Goal: Task Accomplishment & Management: Manage account settings

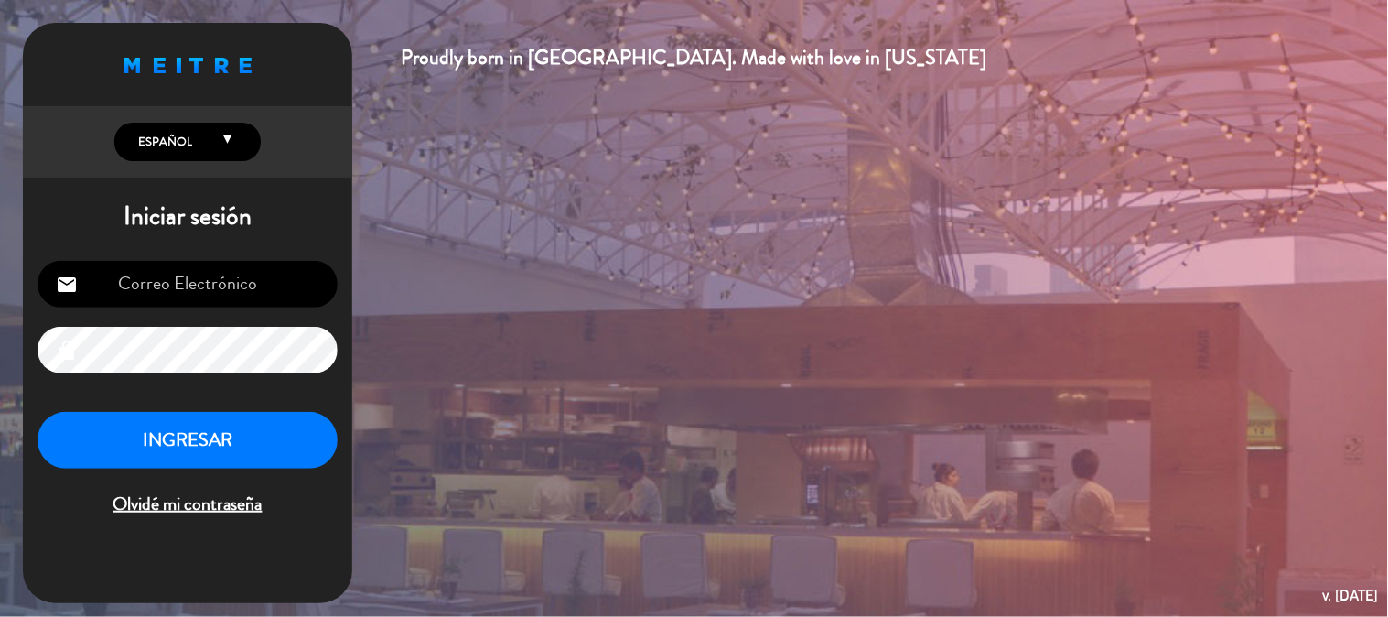
type input "[EMAIL_ADDRESS][DOMAIN_NAME]"
click at [229, 440] on button "INGRESAR" at bounding box center [188, 441] width 300 height 58
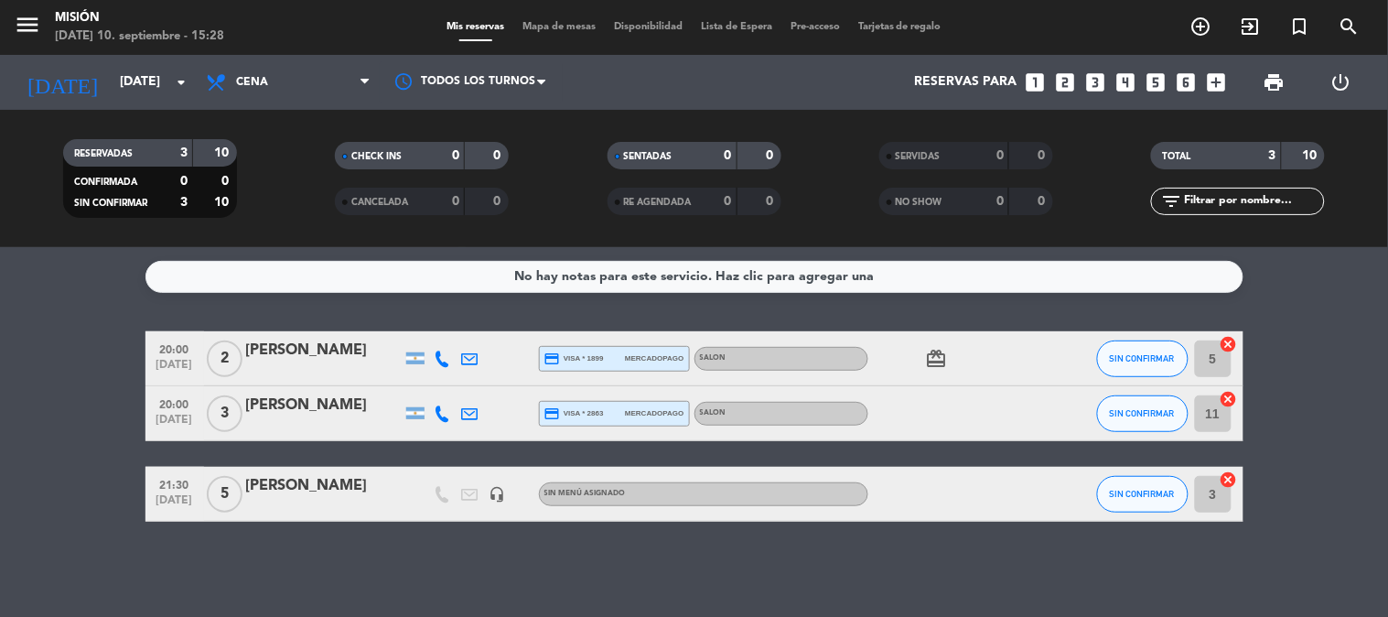
click at [1103, 175] on div "TOTAL 3 10" at bounding box center [1239, 165] width 272 height 46
drag, startPoint x: 504, startPoint y: 192, endPoint x: 573, endPoint y: 199, distance: 68.9
click at [542, 193] on filter-checkbox "CANCELADA 0 0" at bounding box center [422, 201] width 272 height 27
